Goal: Information Seeking & Learning: Learn about a topic

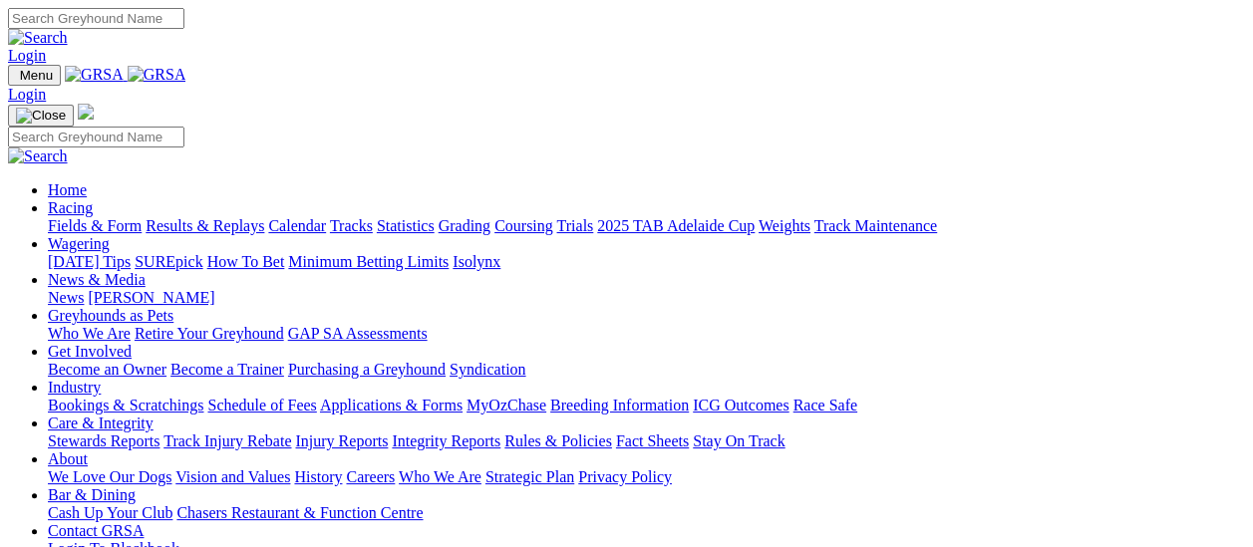
click at [96, 217] on link "Fields & Form" at bounding box center [95, 225] width 94 height 17
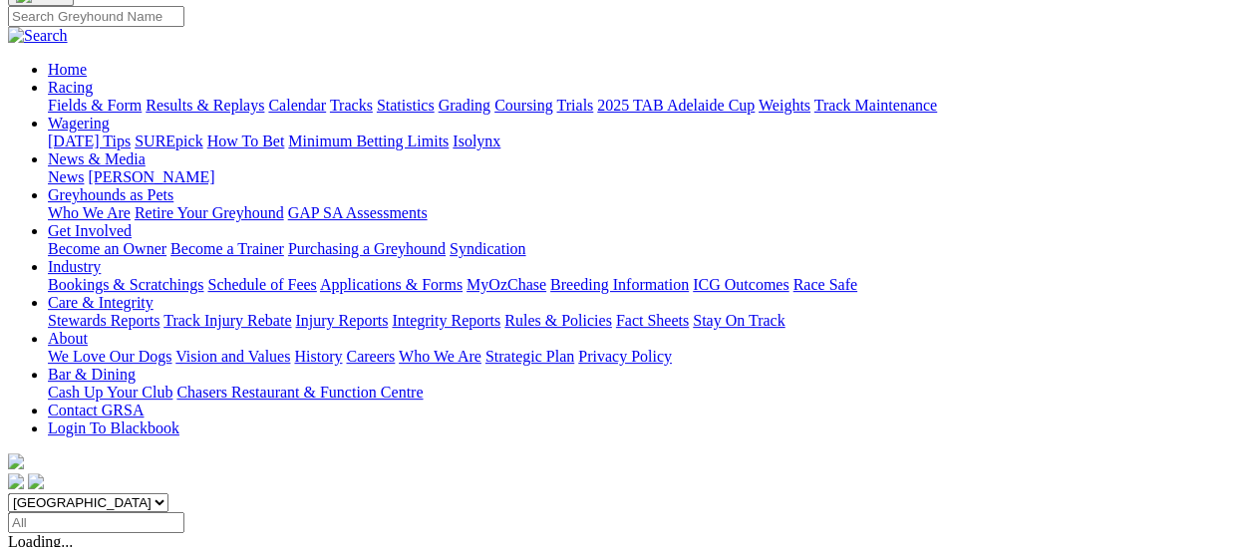
scroll to position [100, 0]
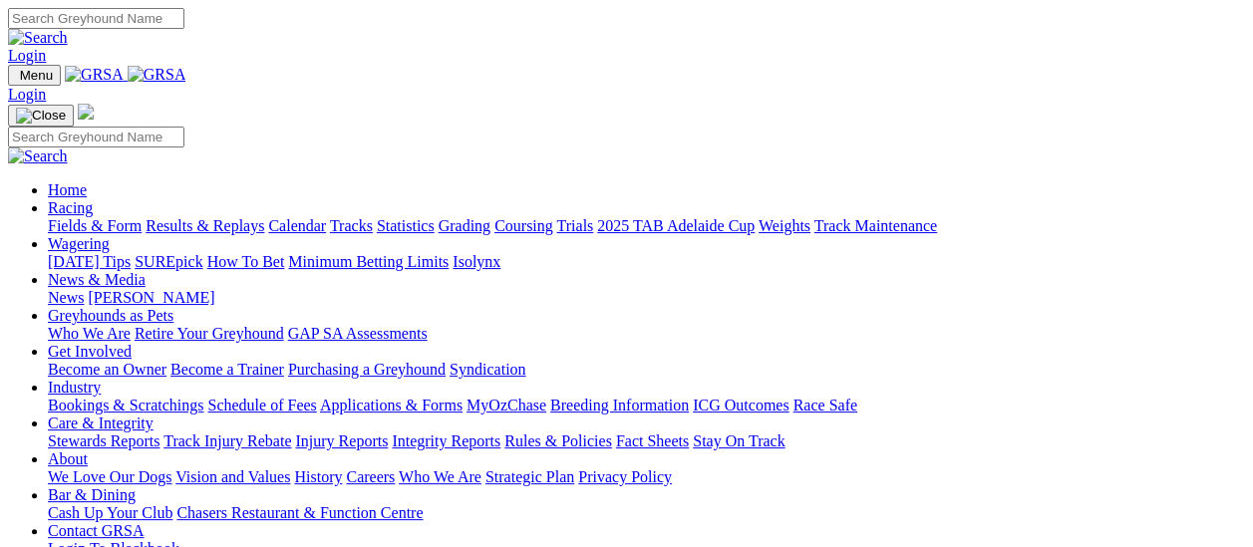
click at [106, 217] on link "Fields & Form" at bounding box center [95, 225] width 94 height 17
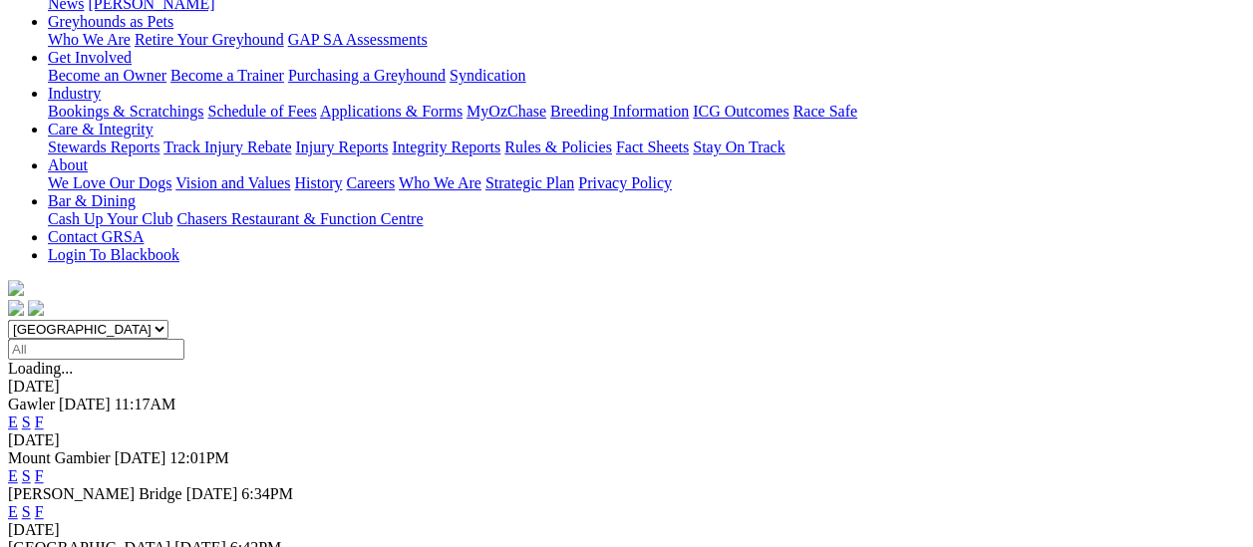
scroll to position [299, 0]
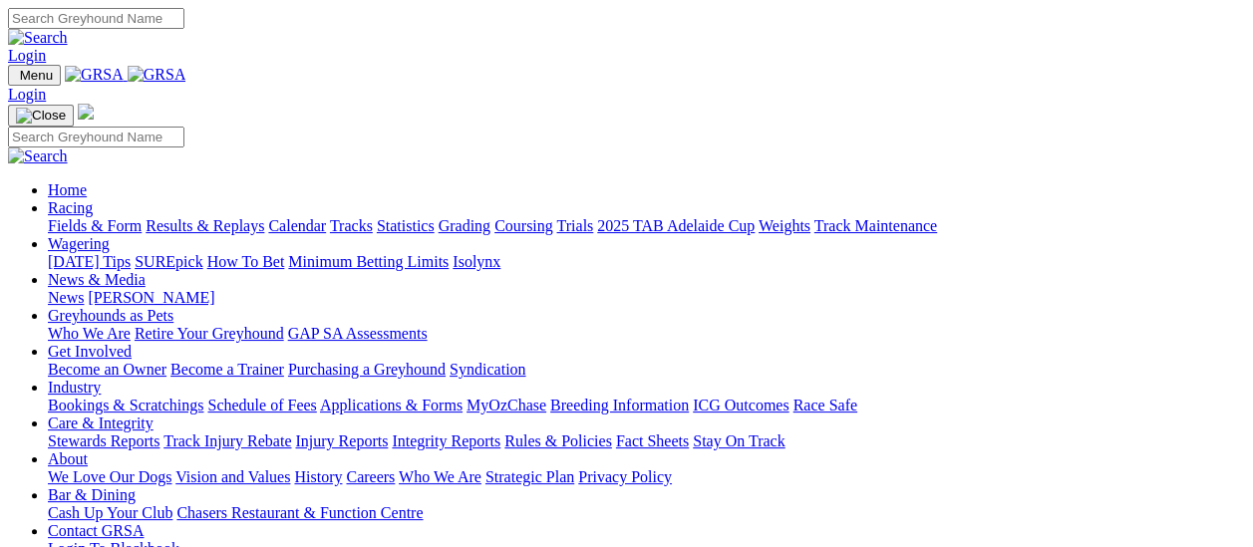
click at [99, 217] on link "Fields & Form" at bounding box center [95, 225] width 94 height 17
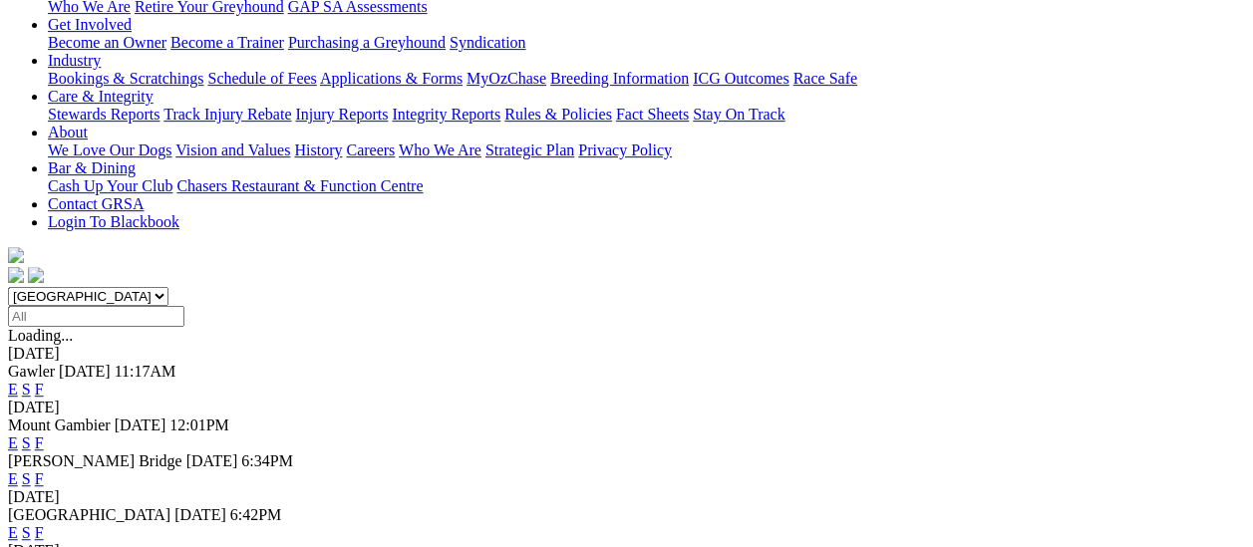
scroll to position [299, 0]
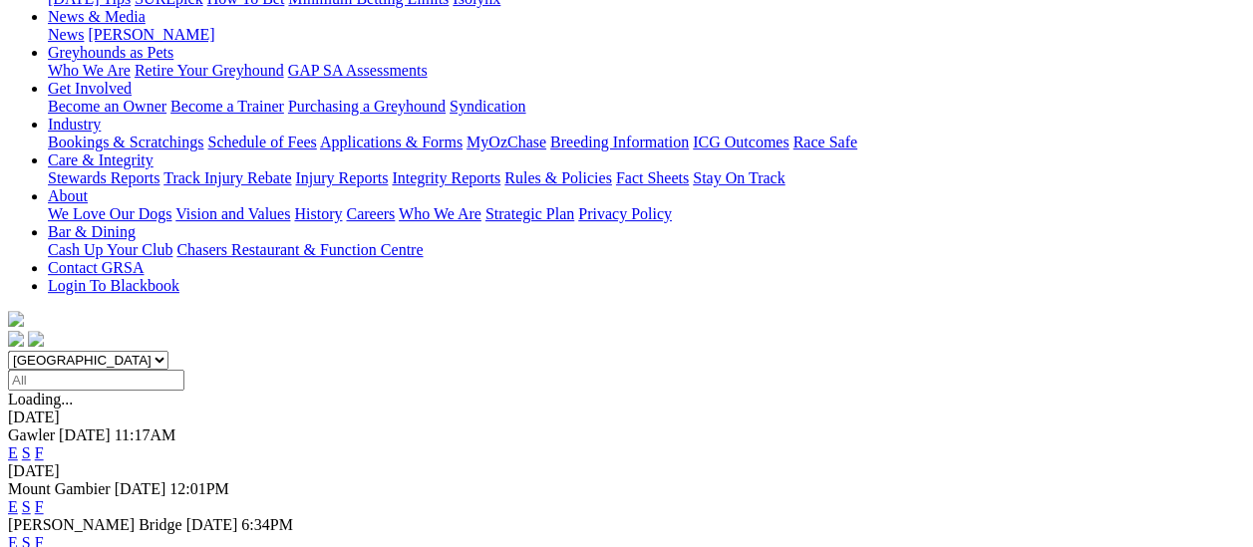
click at [44, 534] on link "F" at bounding box center [39, 542] width 9 height 17
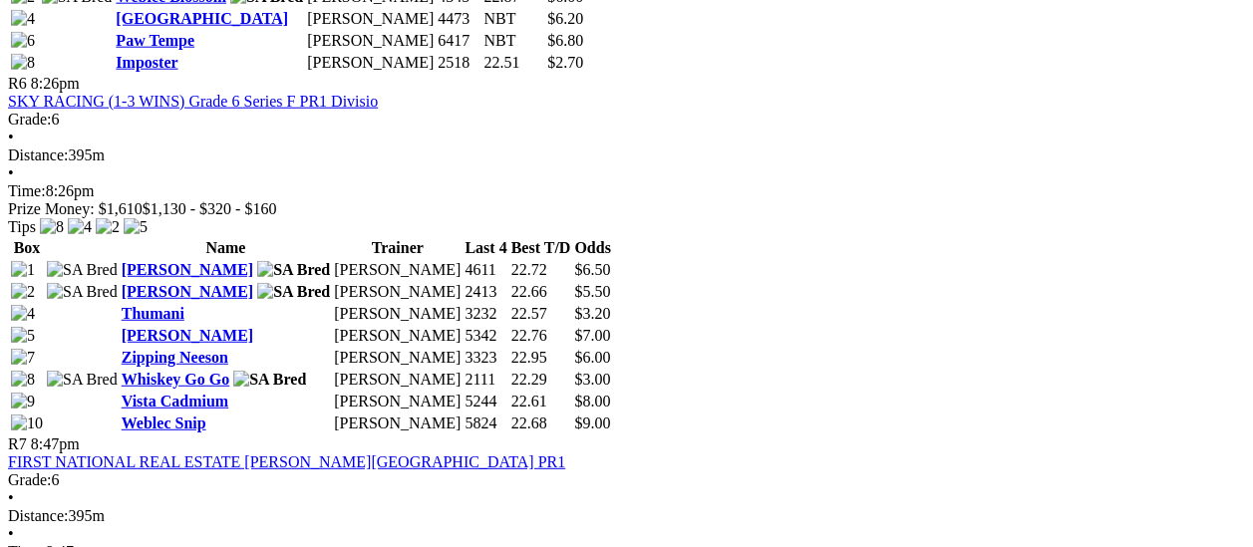
scroll to position [2292, 0]
